Goal: Browse casually: Explore the website without a specific task or goal

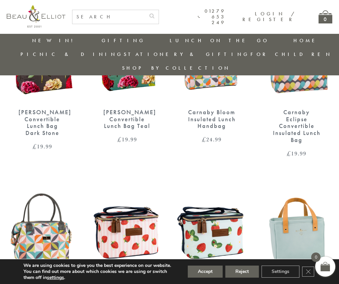
scroll to position [421, 0]
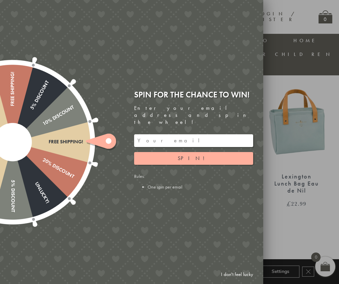
click at [199, 134] on input "email" at bounding box center [193, 140] width 119 height 13
type input "[EMAIL_ADDRESS][DOMAIN_NAME]"
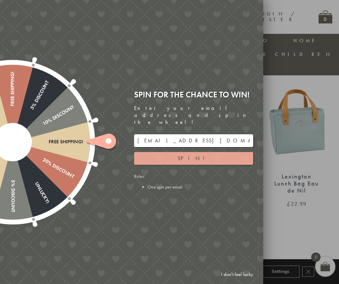
click at [180, 152] on button "Spin!" at bounding box center [193, 158] width 119 height 13
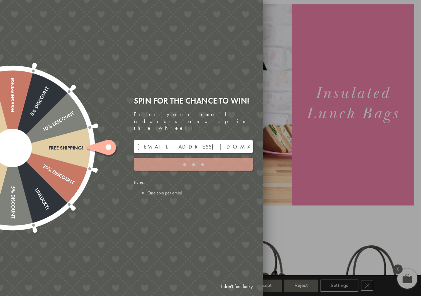
scroll to position [0, 0]
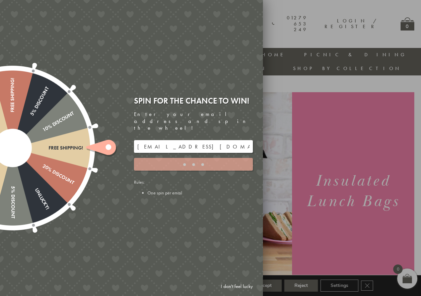
click at [212, 140] on input "[EMAIL_ADDRESS][DOMAIN_NAME]" at bounding box center [193, 146] width 119 height 13
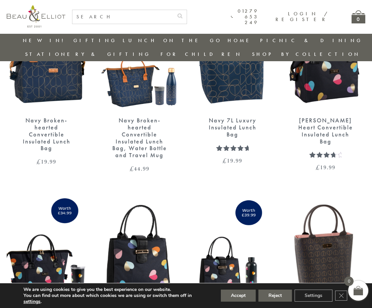
scroll to position [957, 0]
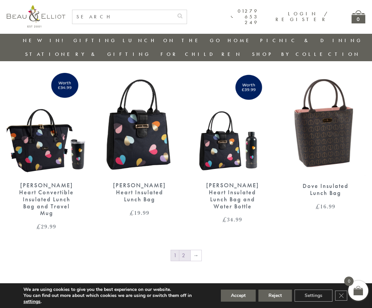
click at [183, 250] on link "2" at bounding box center [184, 255] width 11 height 11
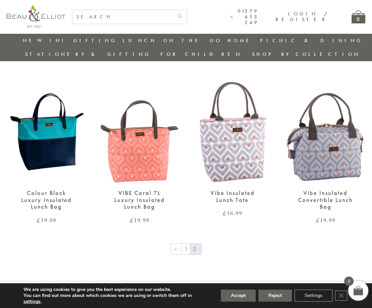
scroll to position [404, 0]
